Goal: Check status: Check status

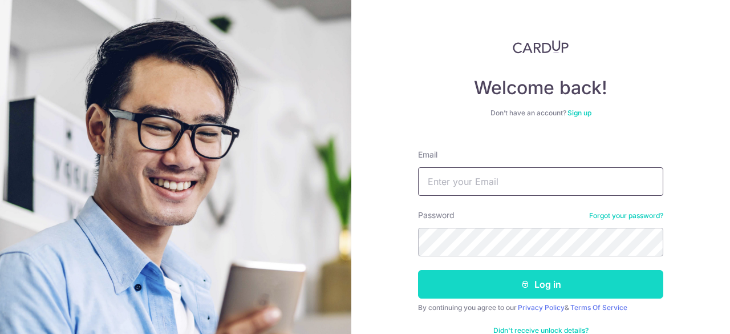
type input "[EMAIL_ADDRESS][DOMAIN_NAME]"
click at [569, 286] on button "Log in" at bounding box center [540, 284] width 245 height 29
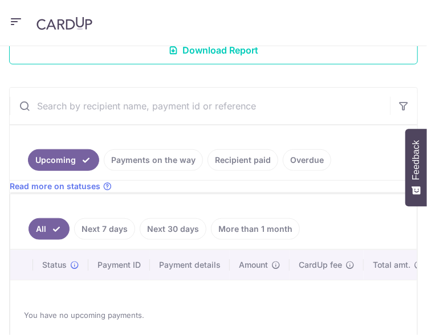
click at [187, 158] on link "Payments on the way" at bounding box center [153, 160] width 99 height 22
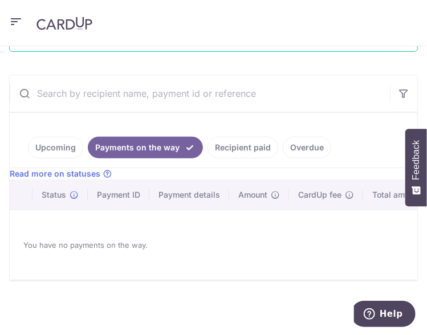
click at [252, 148] on link "Recipient paid" at bounding box center [243, 148] width 71 height 22
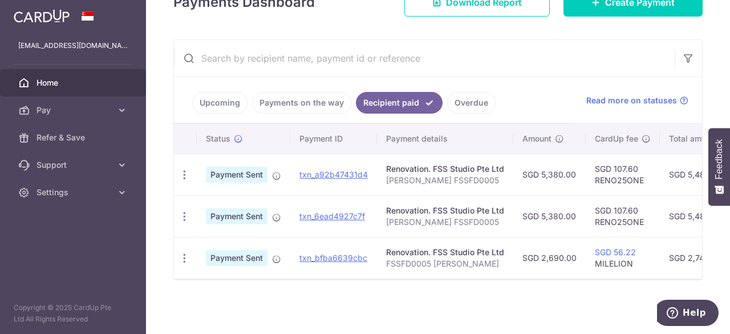
click at [349, 279] on div at bounding box center [438, 278] width 528 height 1
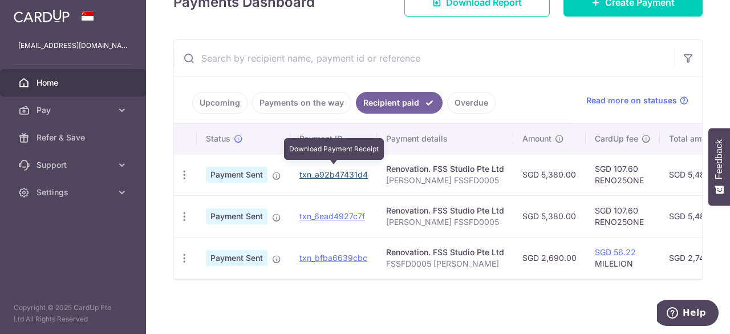
click at [329, 169] on link "txn_a92b47431d4" at bounding box center [333, 174] width 68 height 10
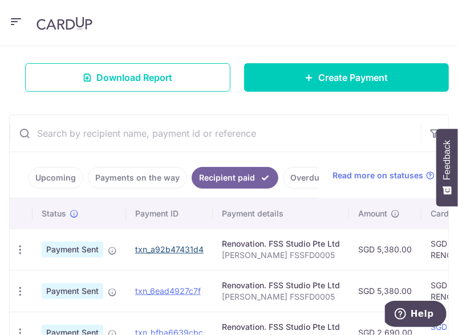
scroll to position [181, 0]
